Goal: Task Accomplishment & Management: Complete application form

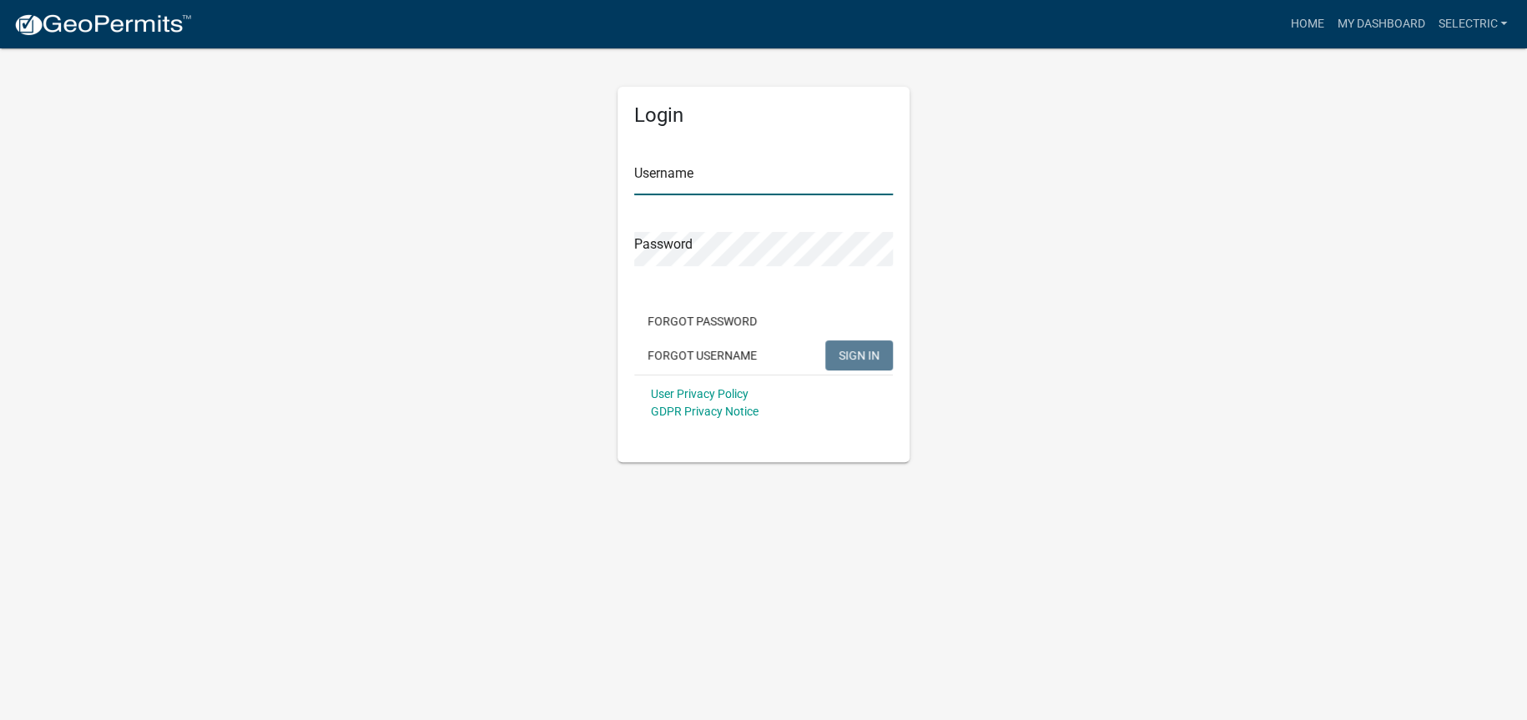
type input "selectric"
click at [869, 344] on button "SIGN IN" at bounding box center [859, 355] width 68 height 30
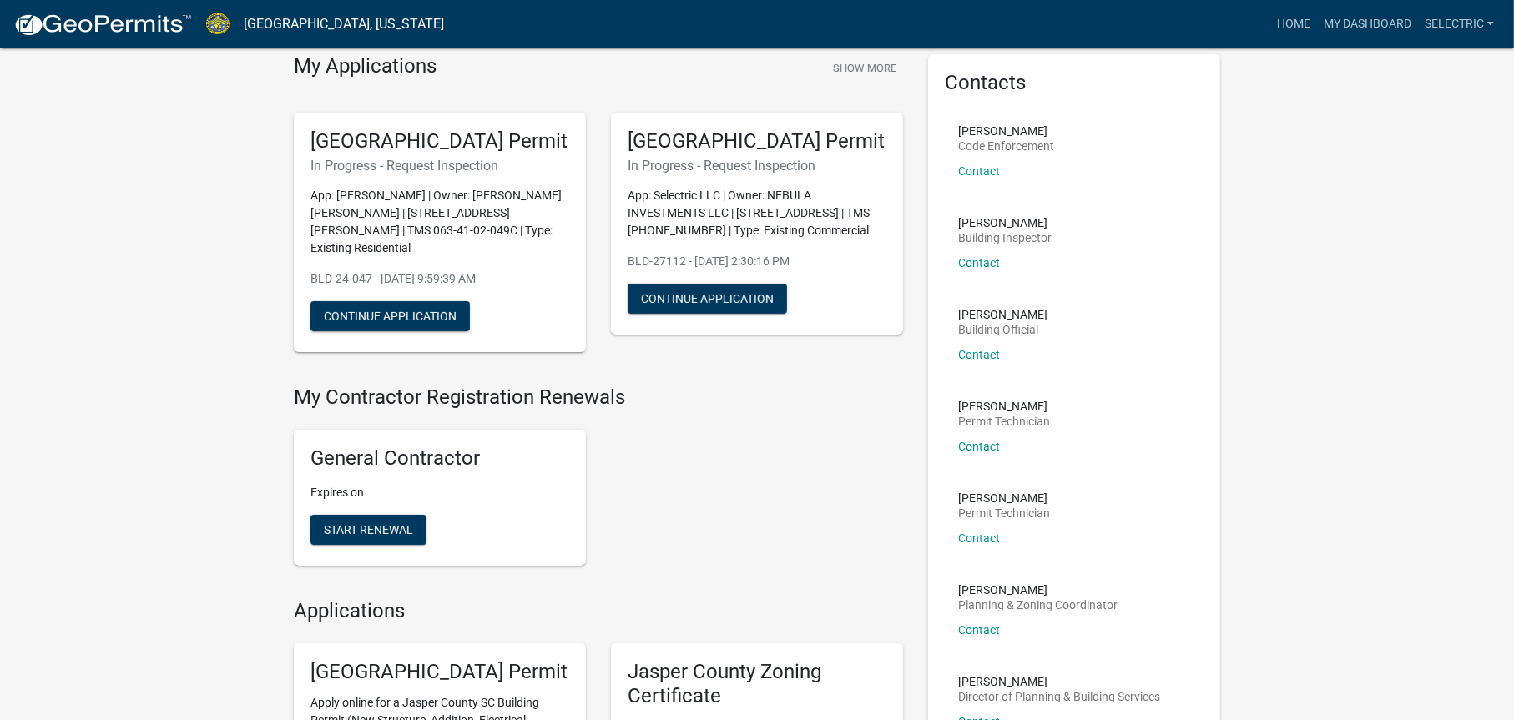
scroll to position [250, 0]
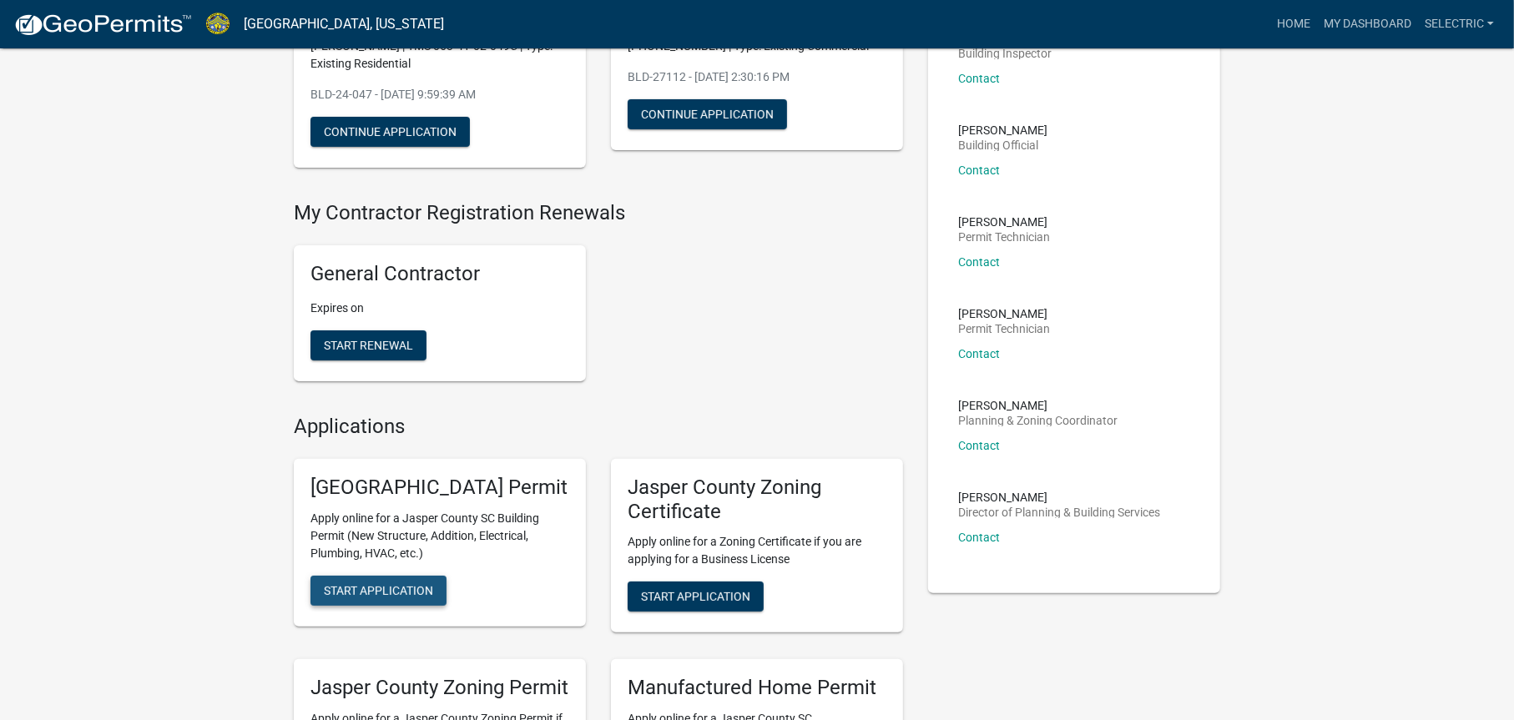
click at [395, 597] on span "Start Application" at bounding box center [378, 589] width 109 height 13
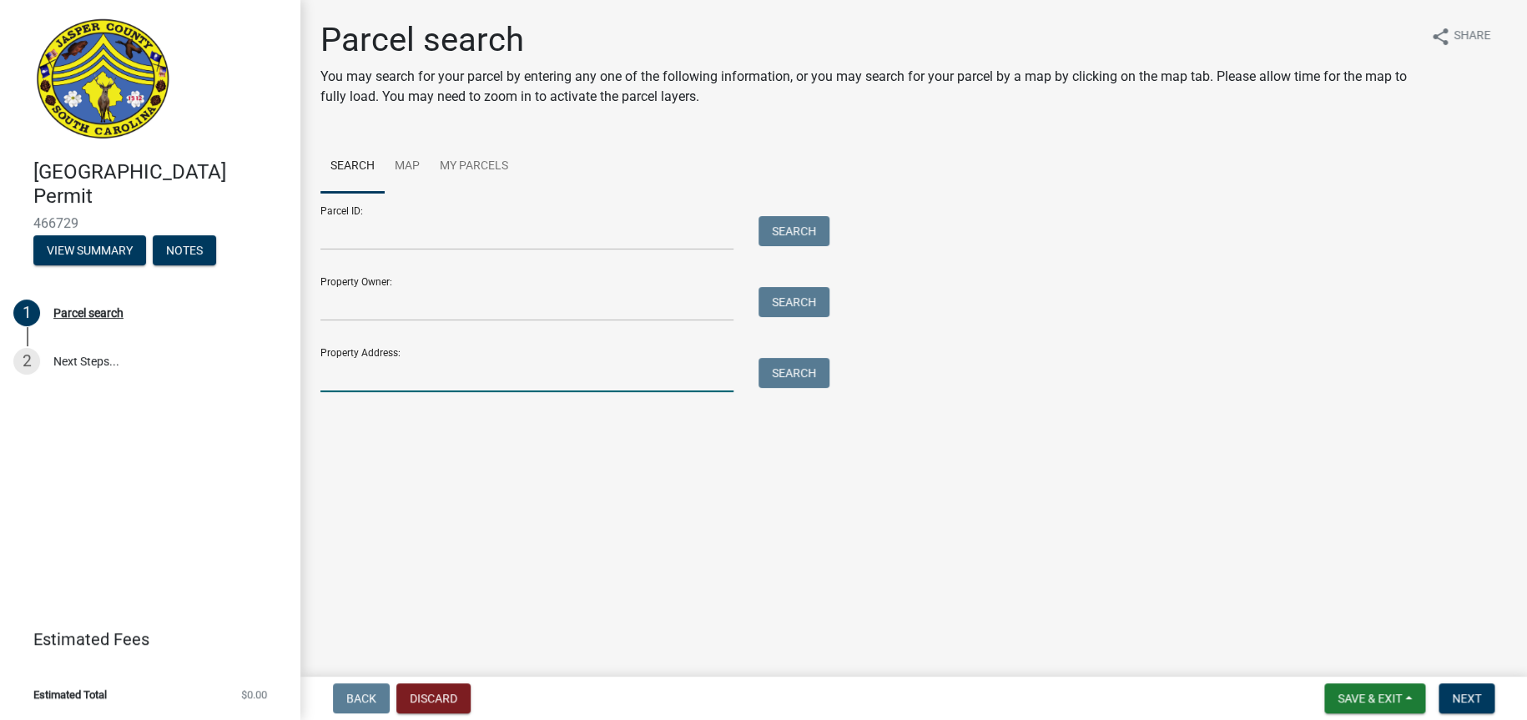
click at [473, 382] on input "Property Address:" at bounding box center [526, 375] width 413 height 34
click at [719, 365] on input "750 java dr" at bounding box center [526, 375] width 413 height 34
type input "750 java dr"
drag, startPoint x: 752, startPoint y: 366, endPoint x: 781, endPoint y: 366, distance: 29.2
click at [757, 366] on div "Search" at bounding box center [790, 375] width 88 height 34
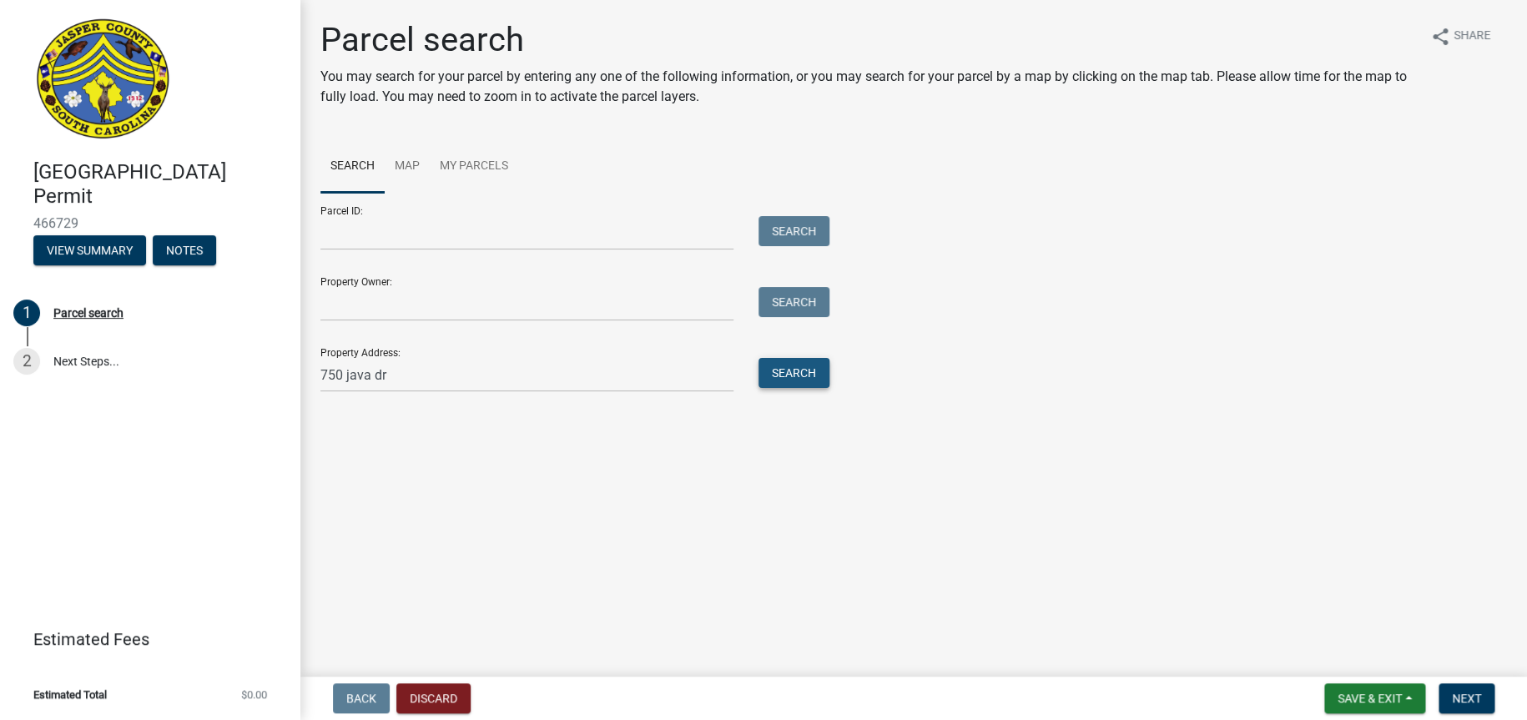
drag, startPoint x: 781, startPoint y: 366, endPoint x: 782, endPoint y: 375, distance: 8.4
click at [781, 367] on button "Search" at bounding box center [793, 373] width 71 height 30
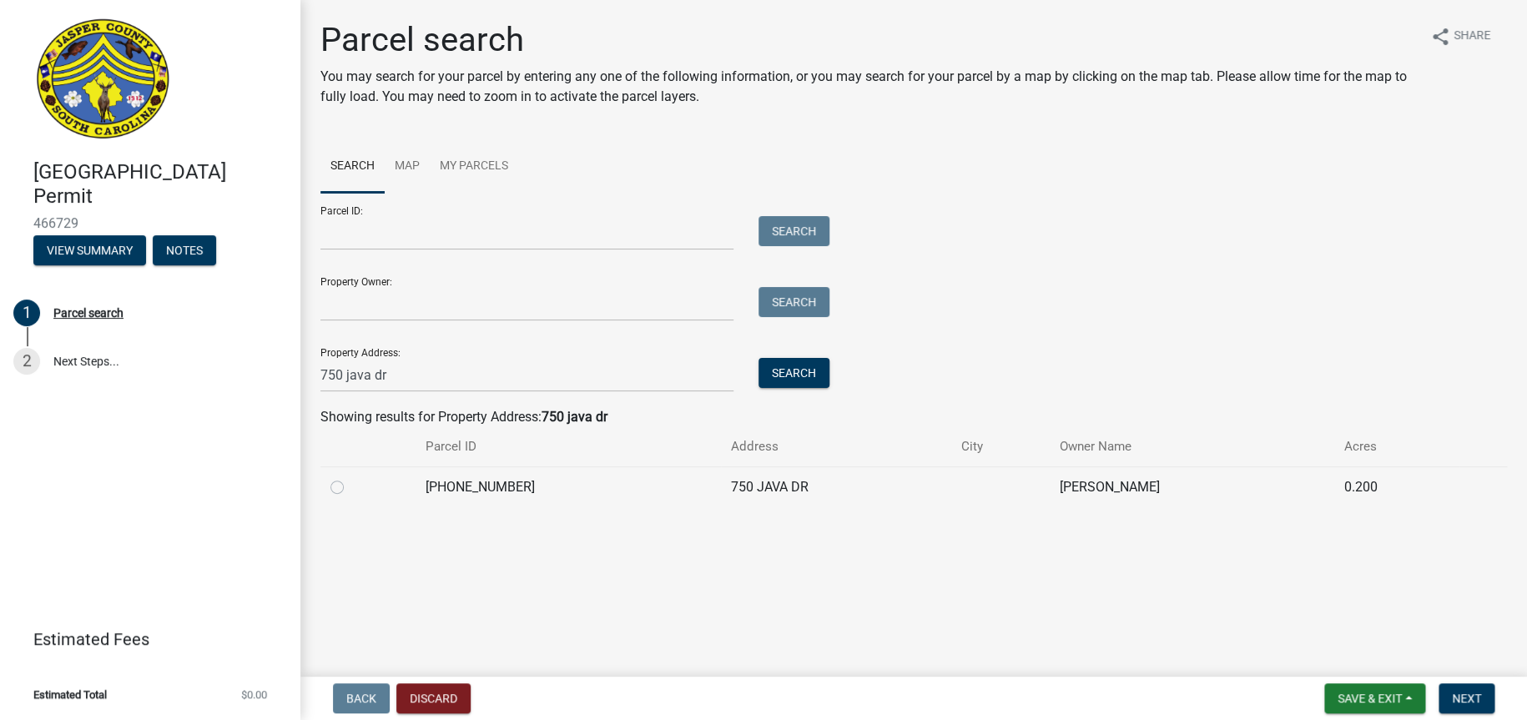
click at [329, 483] on td at bounding box center [367, 486] width 94 height 41
click at [350, 477] on label at bounding box center [350, 477] width 0 height 0
click at [350, 488] on input "radio" at bounding box center [355, 482] width 11 height 11
radio input "true"
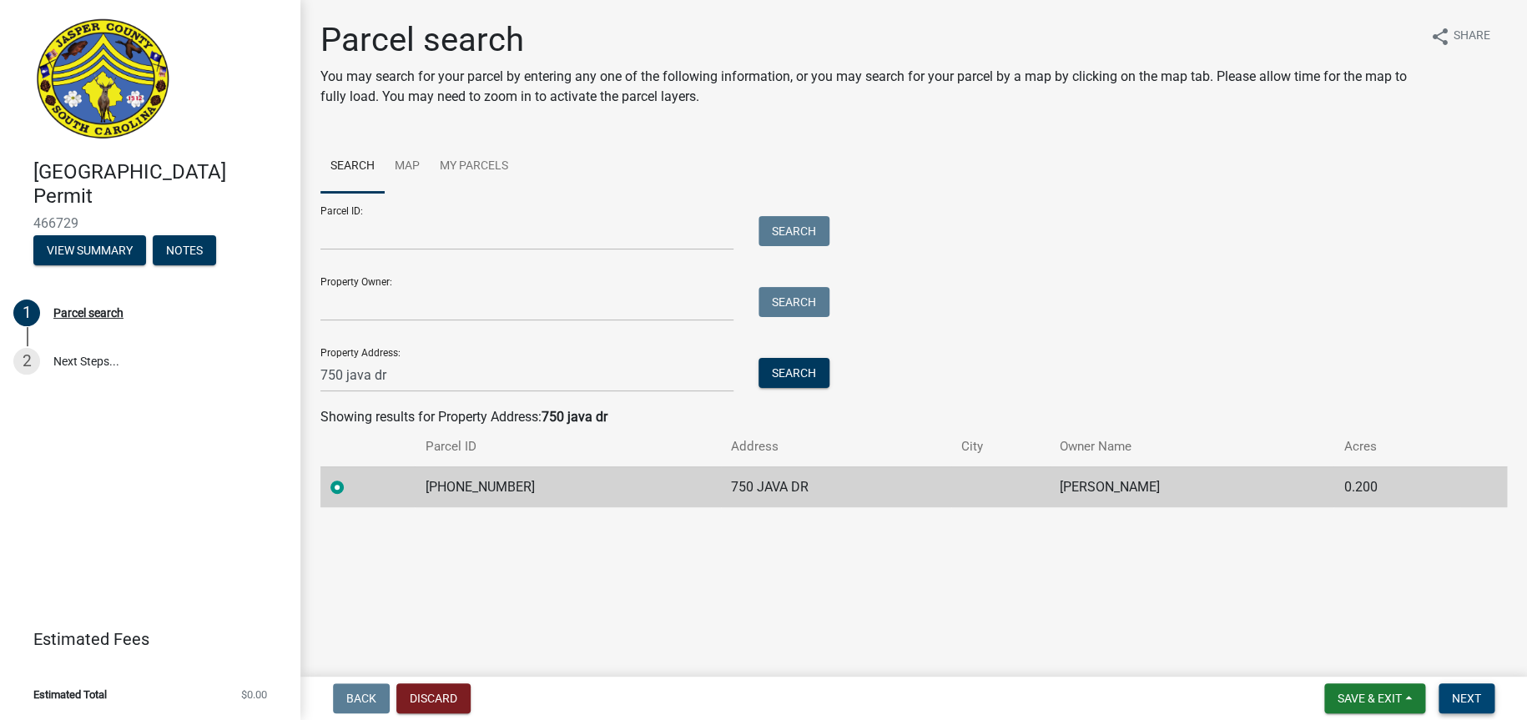
click at [1475, 696] on span "Next" at bounding box center [1466, 698] width 29 height 13
click at [1478, 706] on button "Next" at bounding box center [1467, 698] width 56 height 30
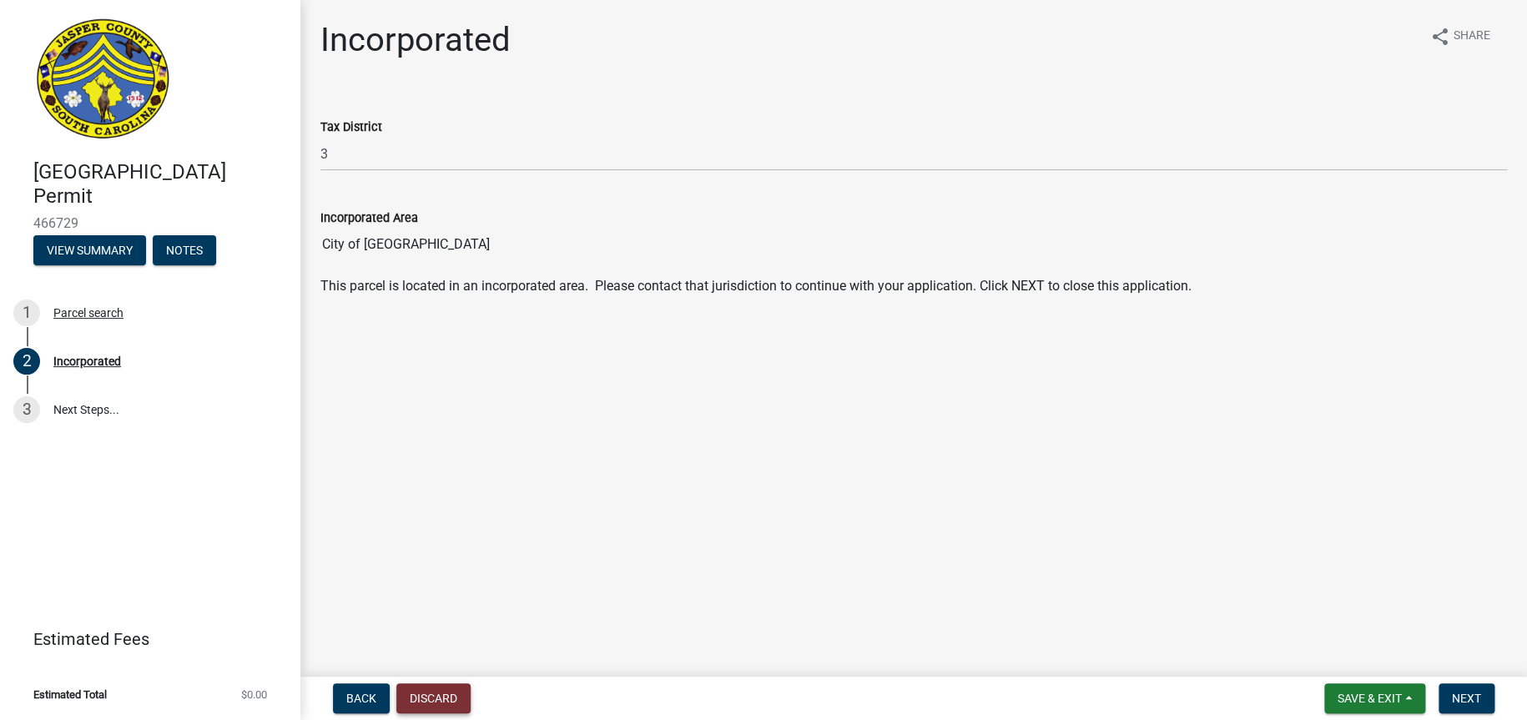
click at [452, 693] on button "Discard" at bounding box center [433, 698] width 74 height 30
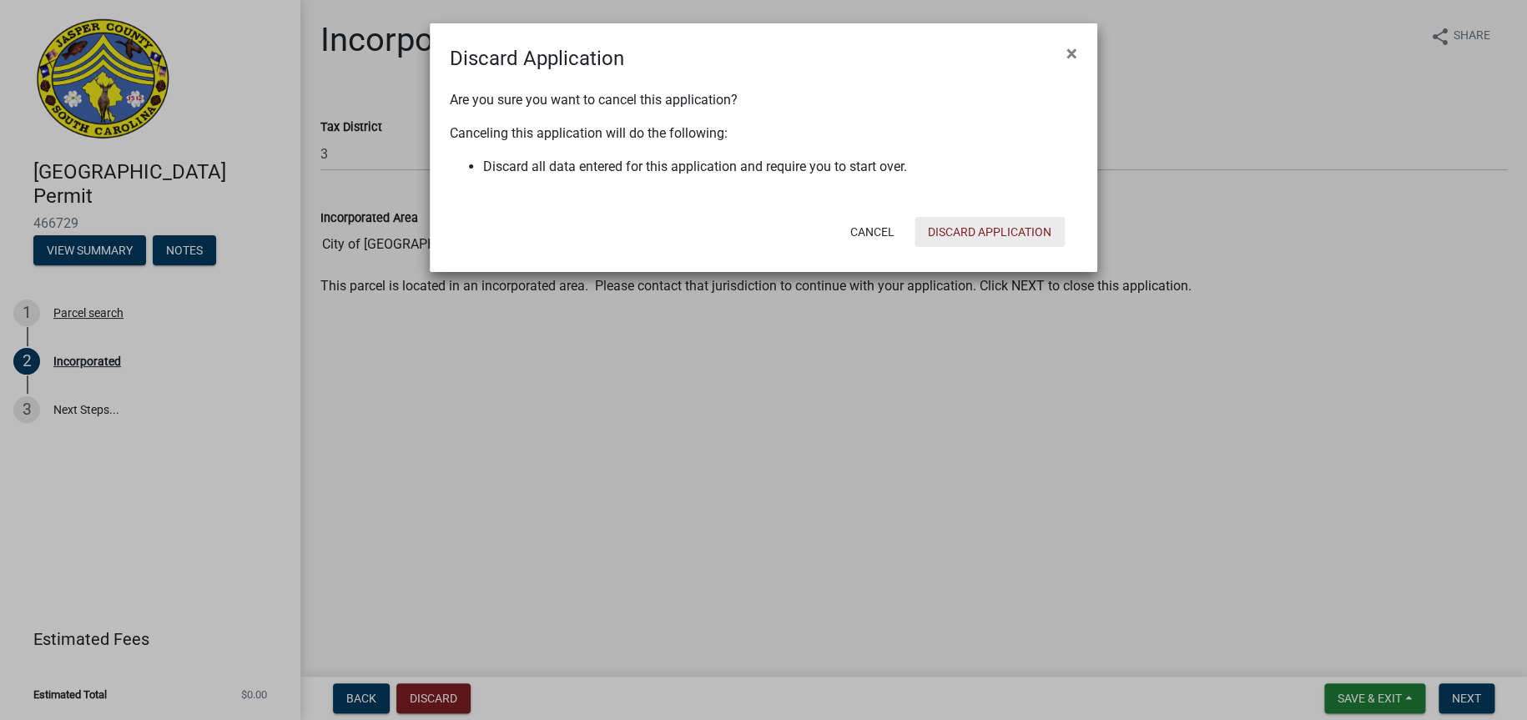
click at [933, 233] on button "Discard Application" at bounding box center [990, 232] width 150 height 30
